Goal: Task Accomplishment & Management: Manage account settings

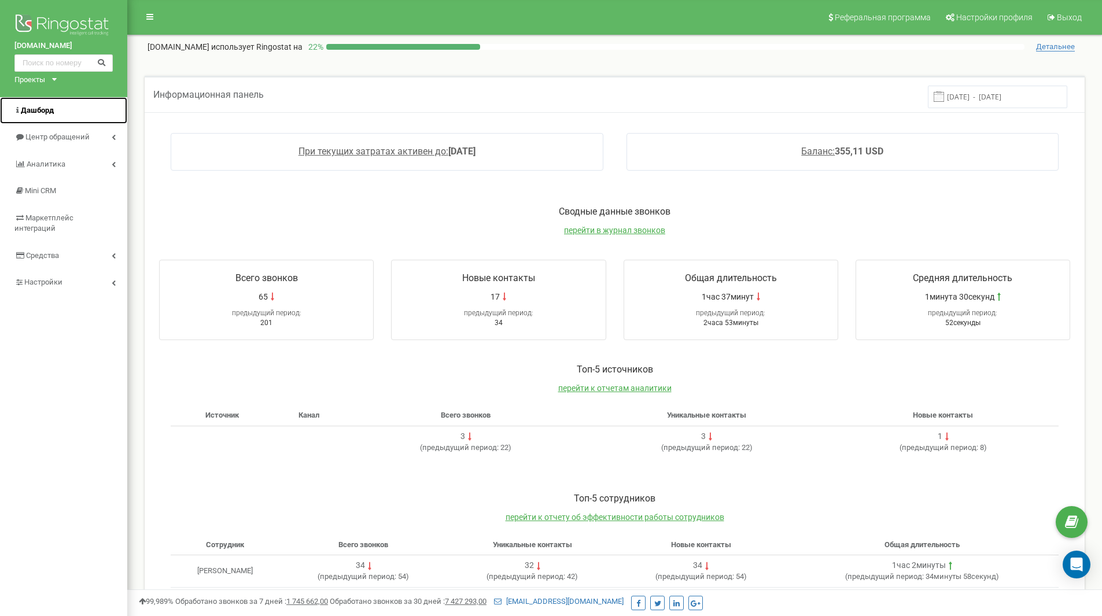
click at [55, 110] on link "Дашборд" at bounding box center [63, 110] width 127 height 27
click at [60, 133] on span "Центр обращений" at bounding box center [56, 136] width 63 height 9
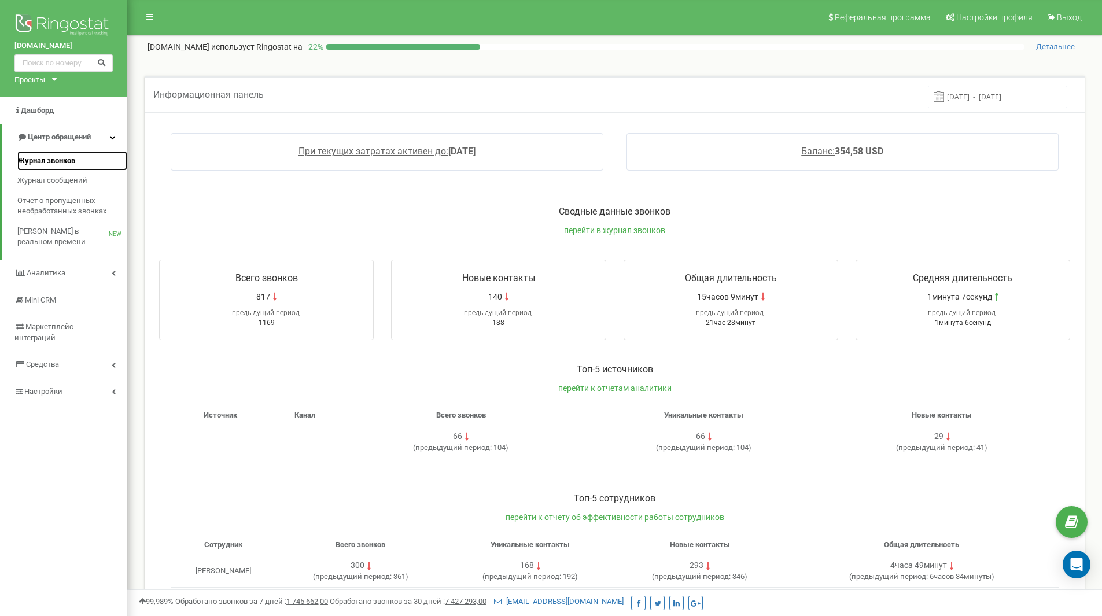
click at [72, 158] on span "Журнал звонков" at bounding box center [46, 161] width 58 height 11
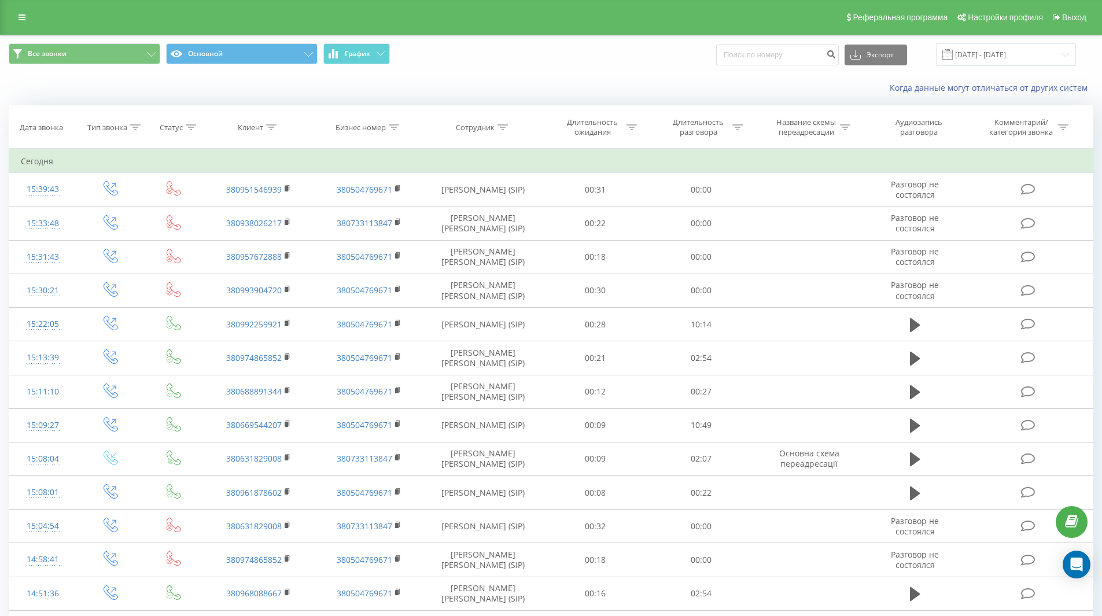
click at [32, 24] on div "Реферальная программа Настройки профиля Выход" at bounding box center [551, 17] width 1102 height 35
click at [17, 12] on link at bounding box center [22, 17] width 21 height 16
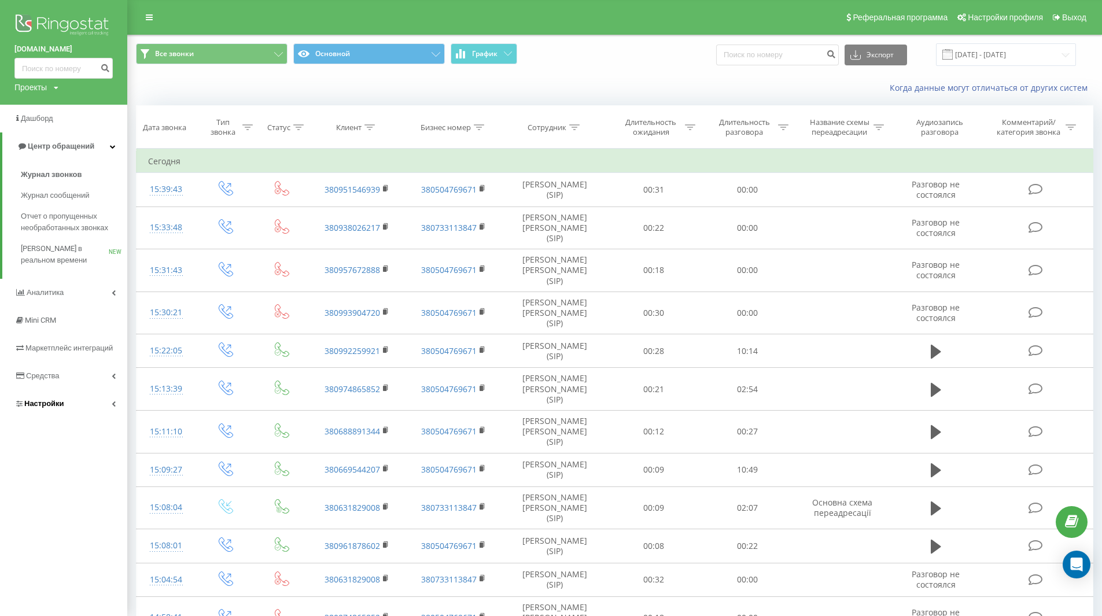
click at [62, 398] on link "Настройки" at bounding box center [63, 404] width 127 height 28
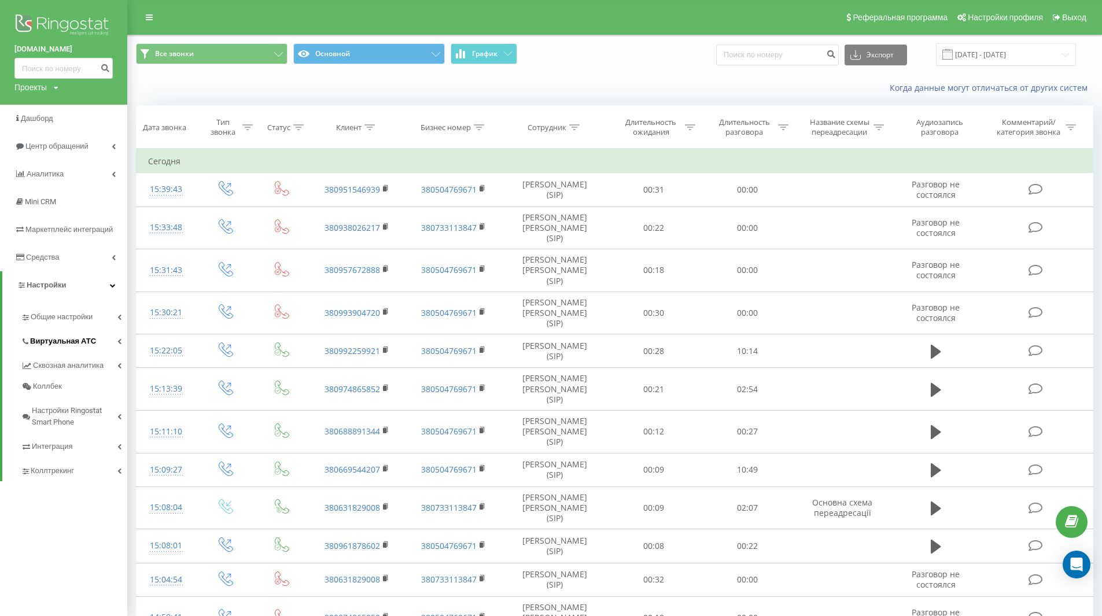
click at [83, 340] on span "Виртуальная АТС" at bounding box center [63, 342] width 66 height 12
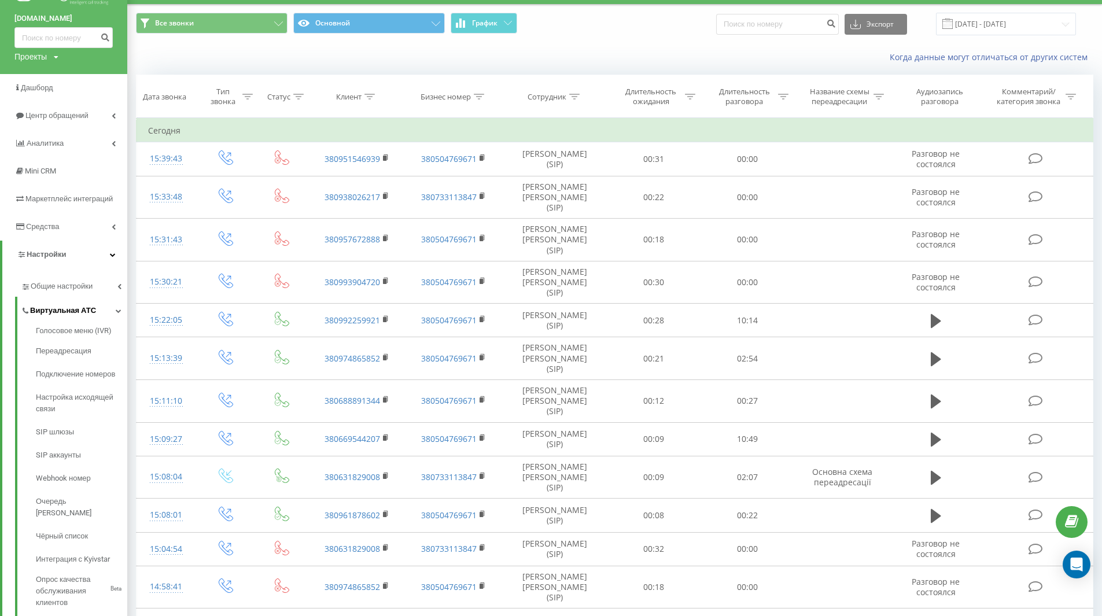
scroll to position [58, 0]
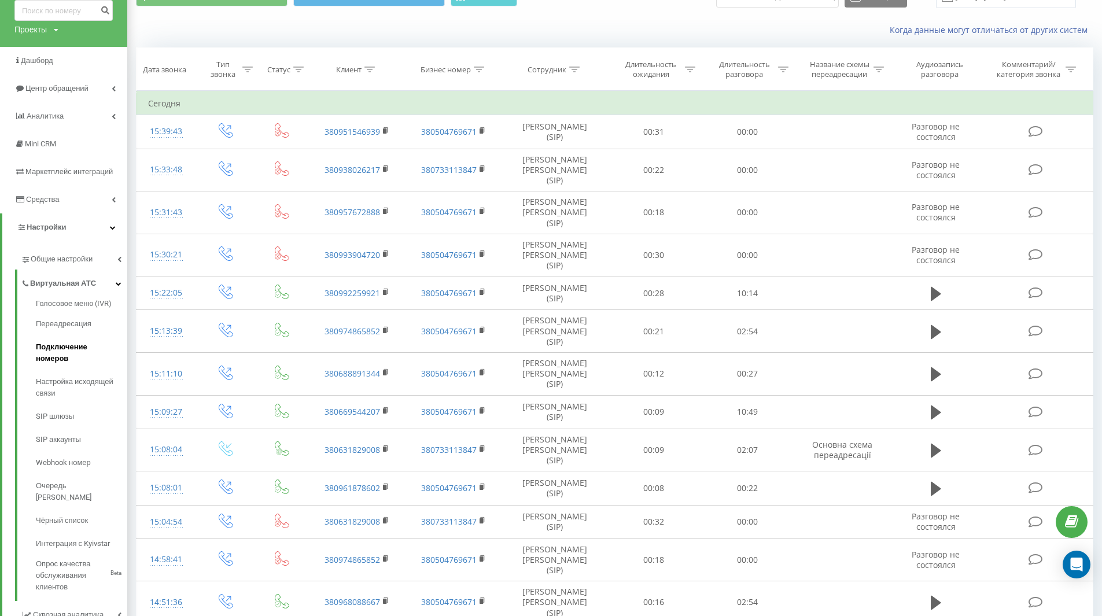
click at [73, 348] on span "Подключение номеров" at bounding box center [79, 352] width 86 height 23
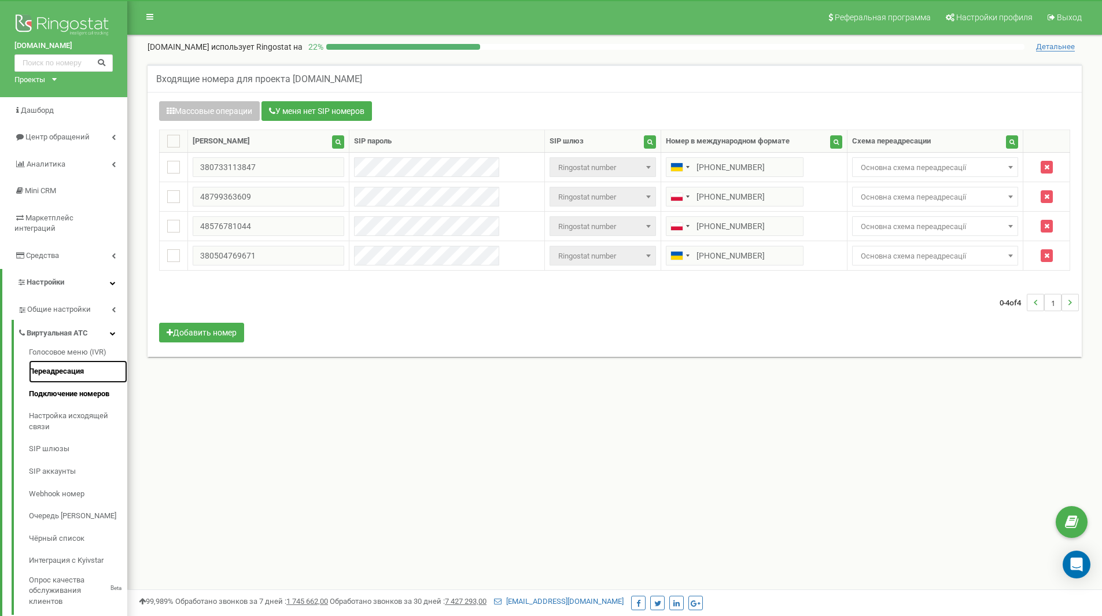
click at [65, 367] on link "Переадресация" at bounding box center [78, 371] width 98 height 23
